Goal: Information Seeking & Learning: Learn about a topic

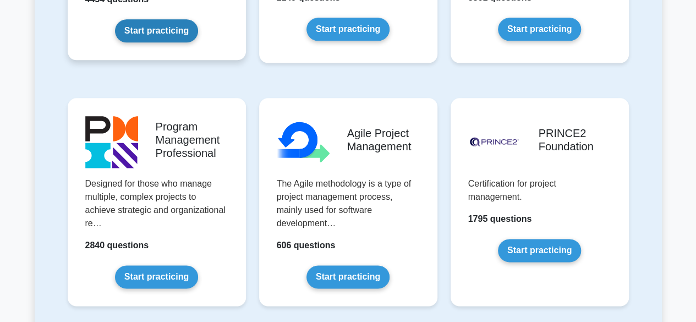
scroll to position [641, 0]
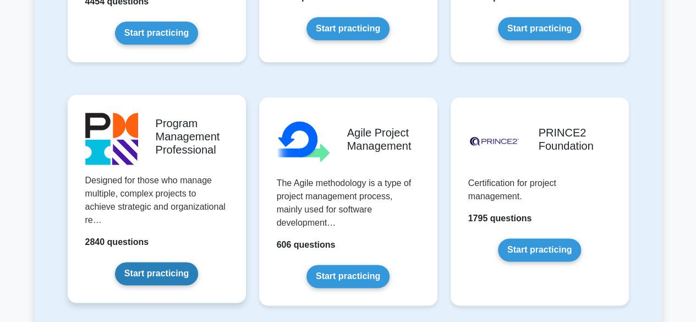
click at [198, 262] on link "Start practicing" at bounding box center [156, 273] width 83 height 23
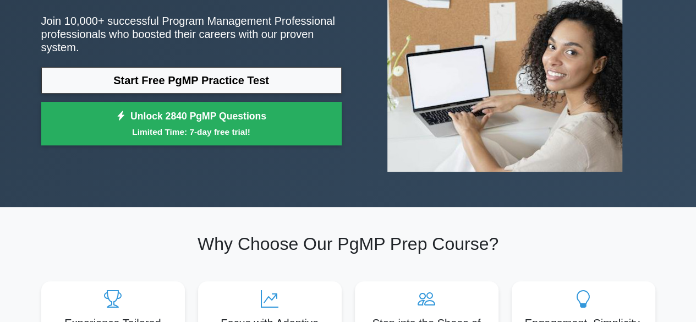
scroll to position [121, 0]
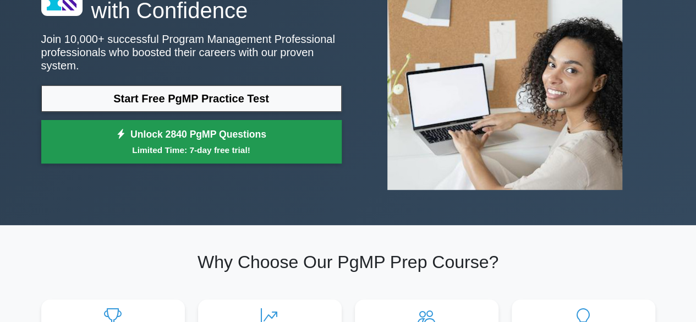
click at [267, 130] on link "Unlock 2840 PgMP Questions Limited Time: 7-day free trial!" at bounding box center [191, 142] width 300 height 44
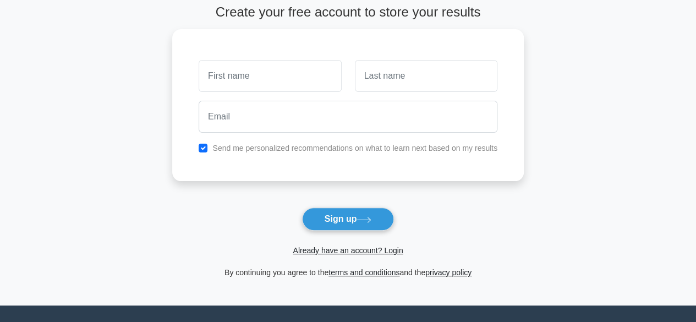
scroll to position [61, 0]
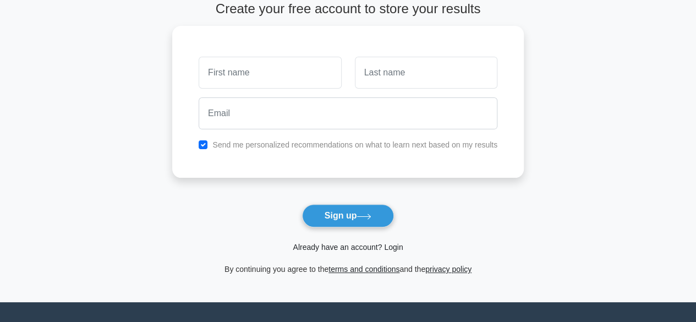
click at [392, 248] on link "Already have an account? Login" at bounding box center [348, 247] width 110 height 9
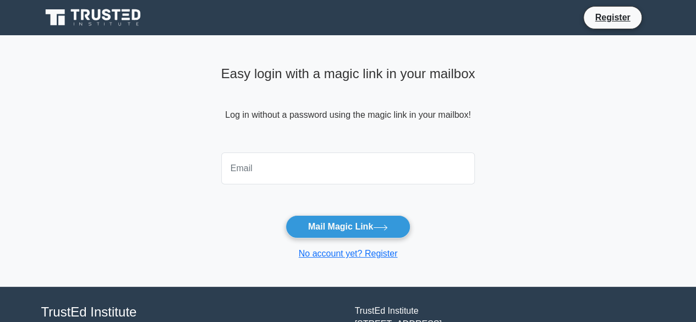
click at [392, 161] on input "email" at bounding box center [348, 168] width 254 height 32
type input "prashast.canada@gmail.com"
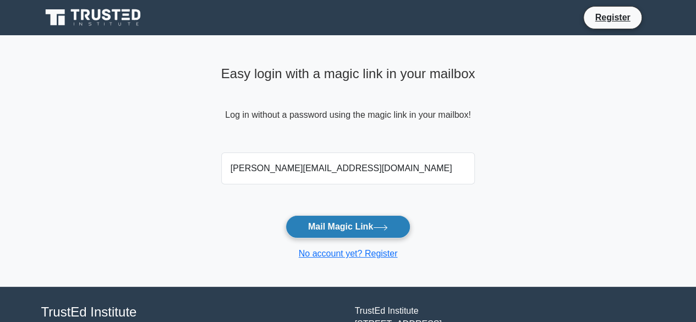
click at [348, 221] on button "Mail Magic Link" at bounding box center [348, 226] width 125 height 23
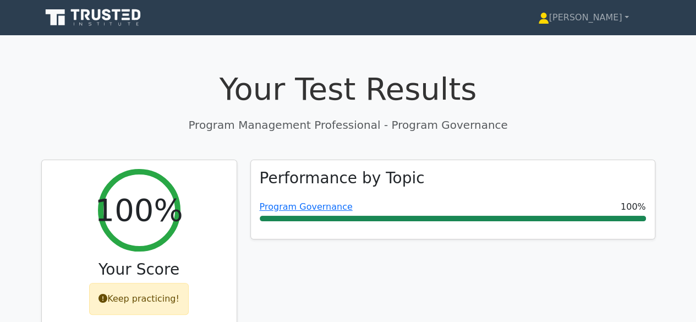
click at [99, 12] on icon at bounding box center [96, 14] width 9 height 11
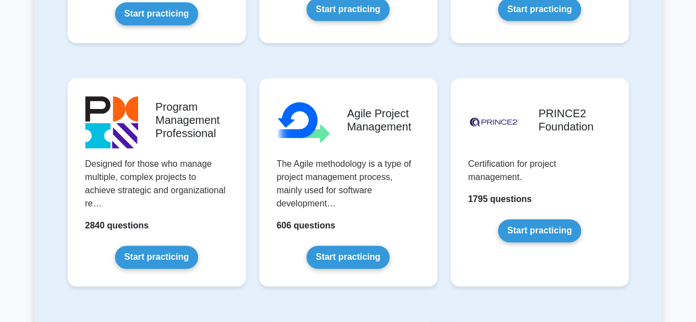
scroll to position [704, 0]
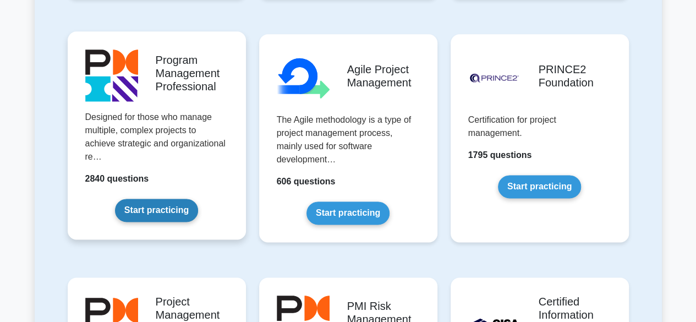
click at [150, 220] on link "Start practicing" at bounding box center [156, 210] width 83 height 23
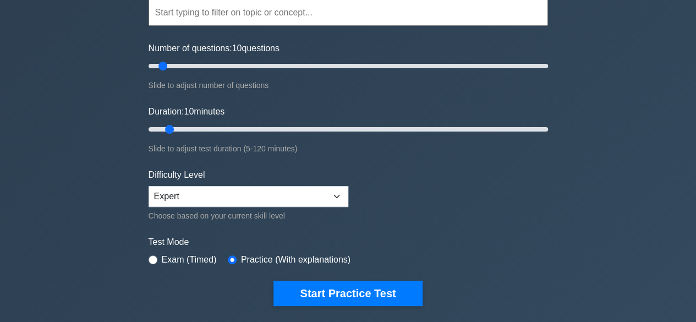
scroll to position [110, 0]
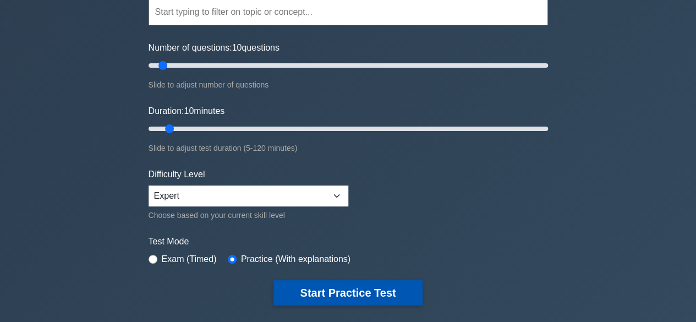
click at [320, 288] on button "Start Practice Test" at bounding box center [348, 292] width 149 height 25
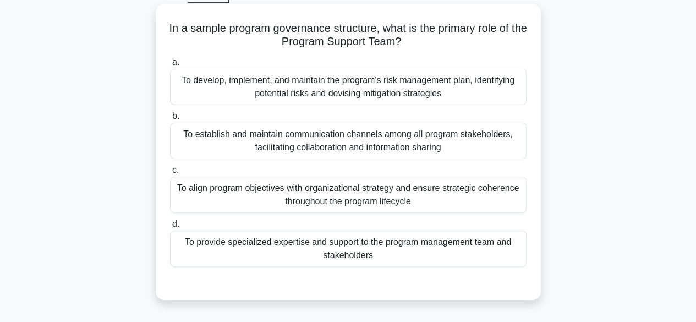
scroll to position [57, 0]
click at [451, 190] on div "To align program objectives with organizational strategy and ensure strategic c…" at bounding box center [348, 195] width 357 height 36
click at [170, 174] on input "c. To align program objectives with organizational strategy and ensure strategi…" at bounding box center [170, 170] width 0 height 7
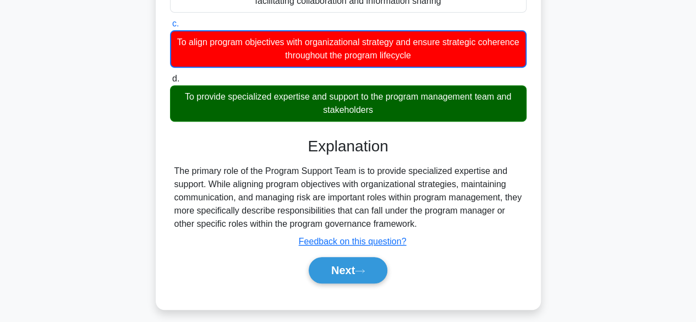
scroll to position [205, 0]
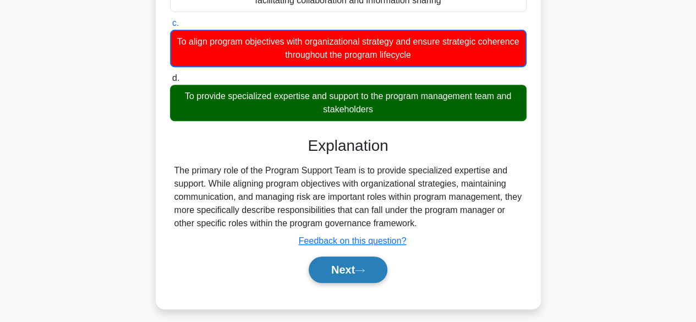
click at [338, 274] on button "Next" at bounding box center [348, 269] width 79 height 26
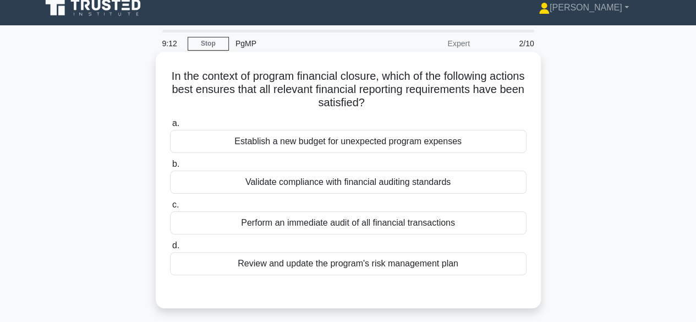
scroll to position [0, 0]
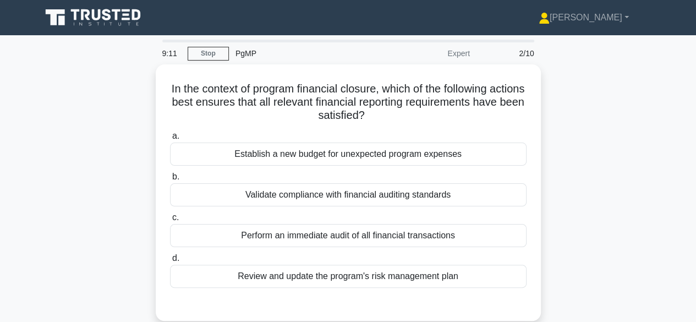
click at [212, 46] on div "9:11 Stop PgMP Expert 2/10" at bounding box center [348, 53] width 385 height 22
click at [215, 48] on link "Stop" at bounding box center [208, 54] width 41 height 14
